Goal: Task Accomplishment & Management: Manage account settings

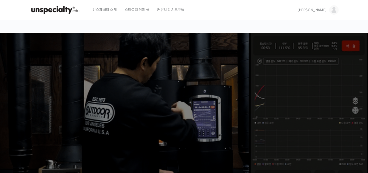
click at [328, 14] on link "[PERSON_NAME]" at bounding box center [318, 10] width 41 height 20
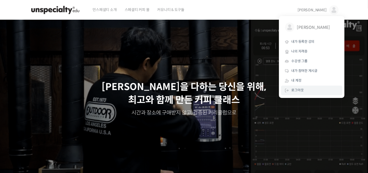
click at [304, 88] on link "로그아웃" at bounding box center [311, 90] width 61 height 10
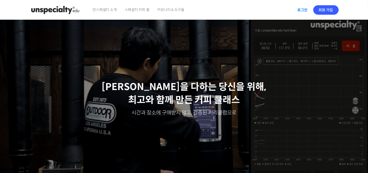
click at [305, 12] on link "로그인" at bounding box center [302, 10] width 16 height 12
